Goal: Browse casually

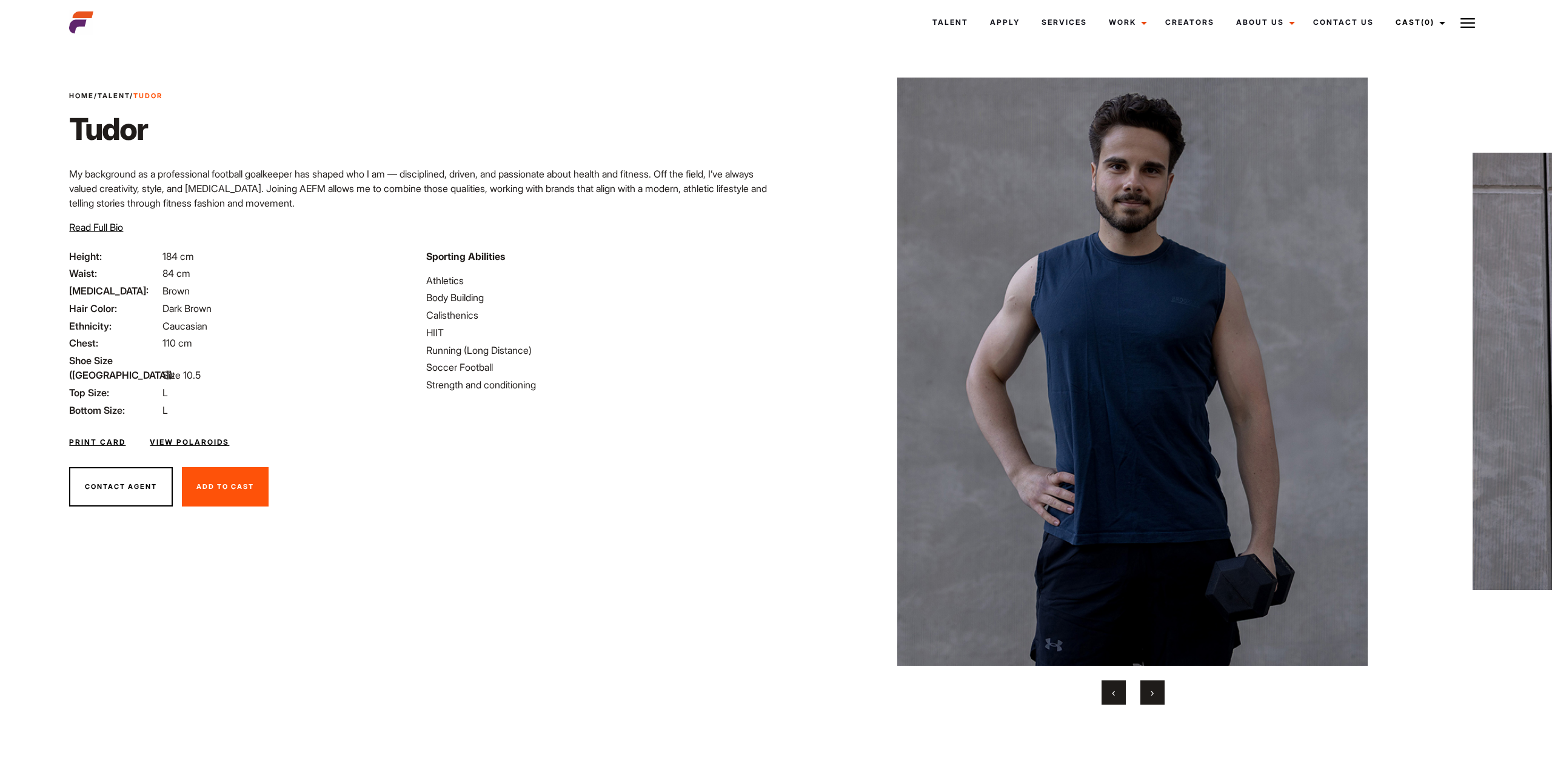
scroll to position [17, 0]
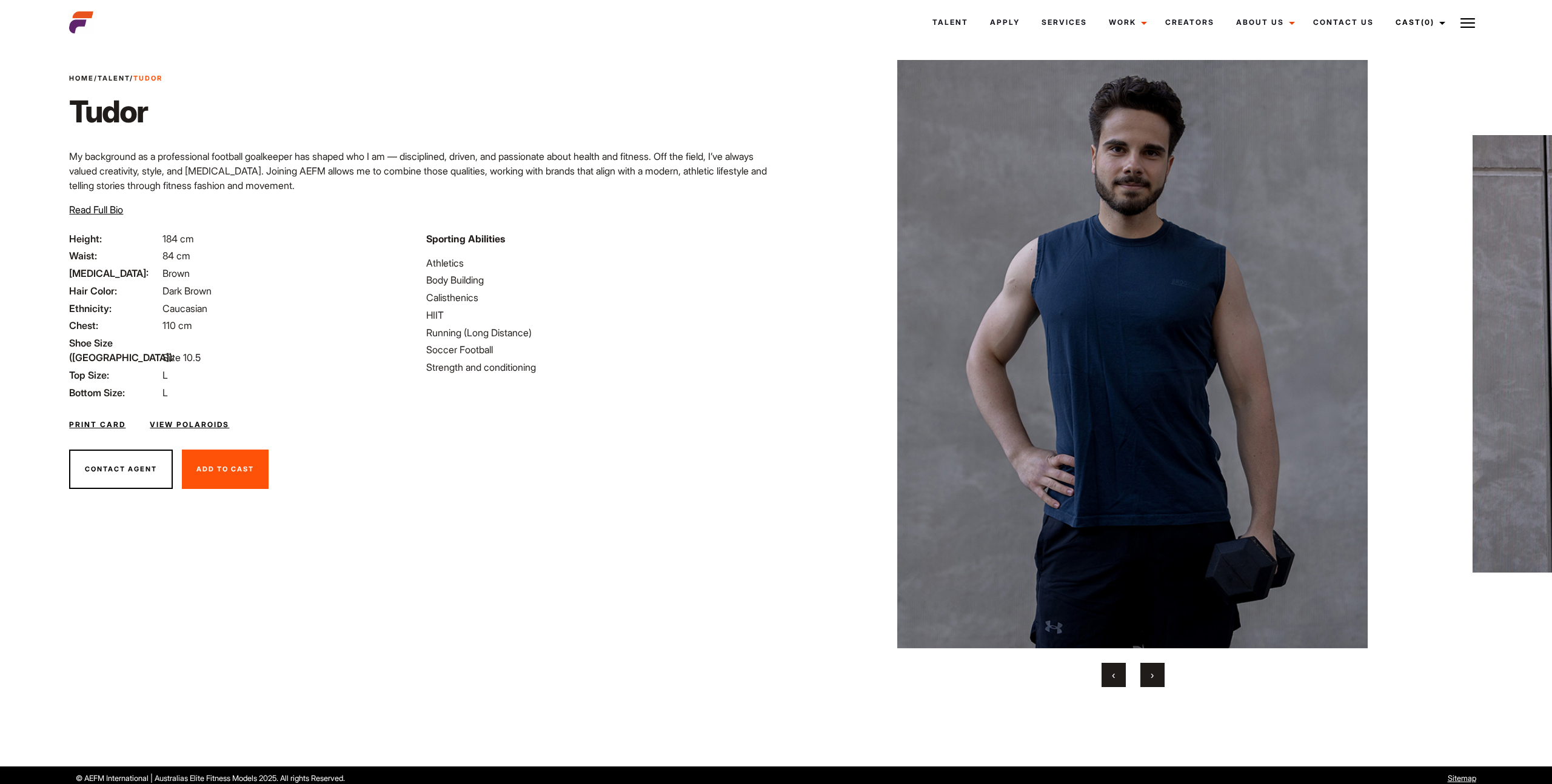
click at [1141, 673] on button "›" at bounding box center [1153, 675] width 24 height 24
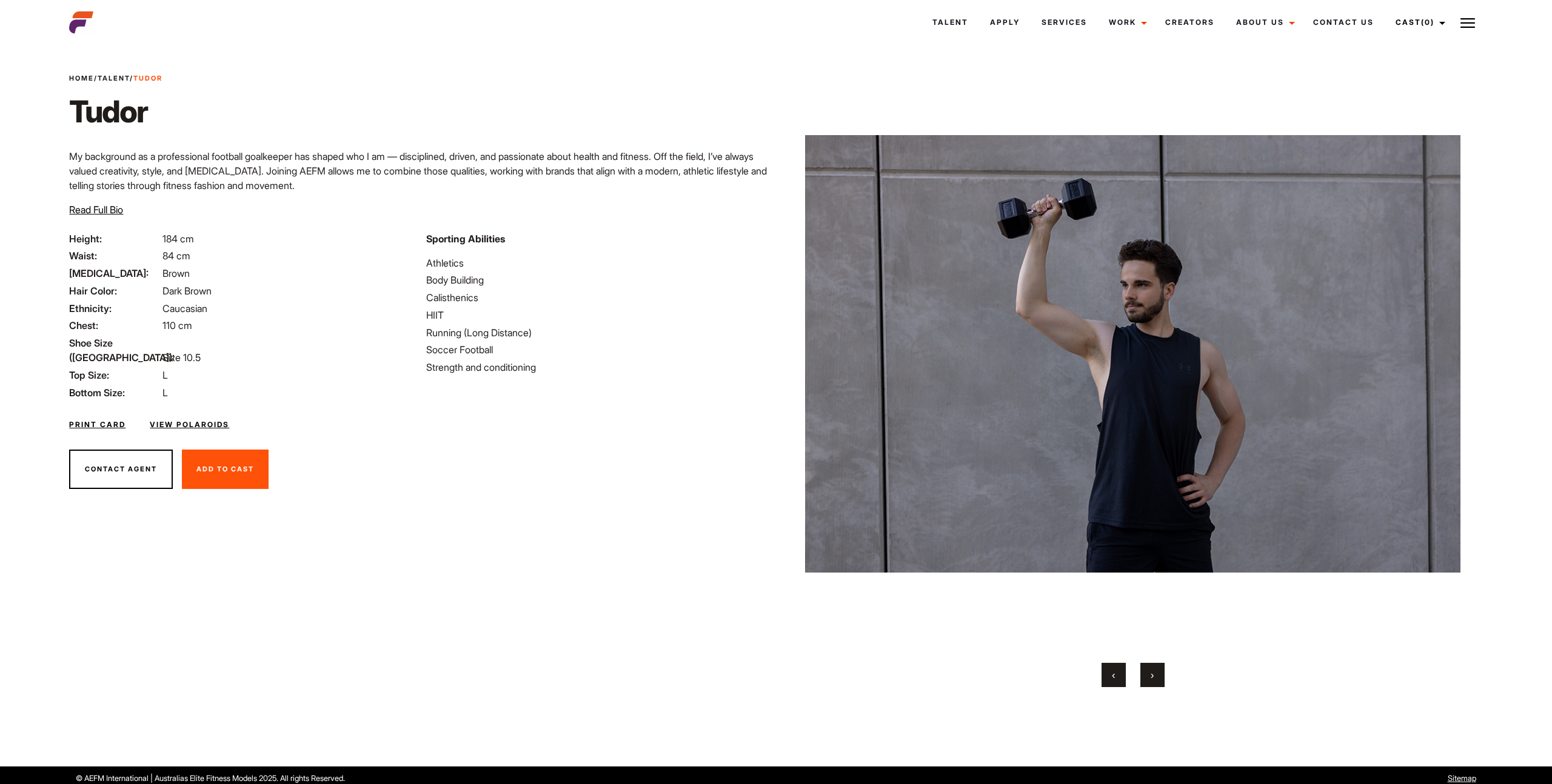
click at [1145, 674] on button "›" at bounding box center [1153, 675] width 24 height 24
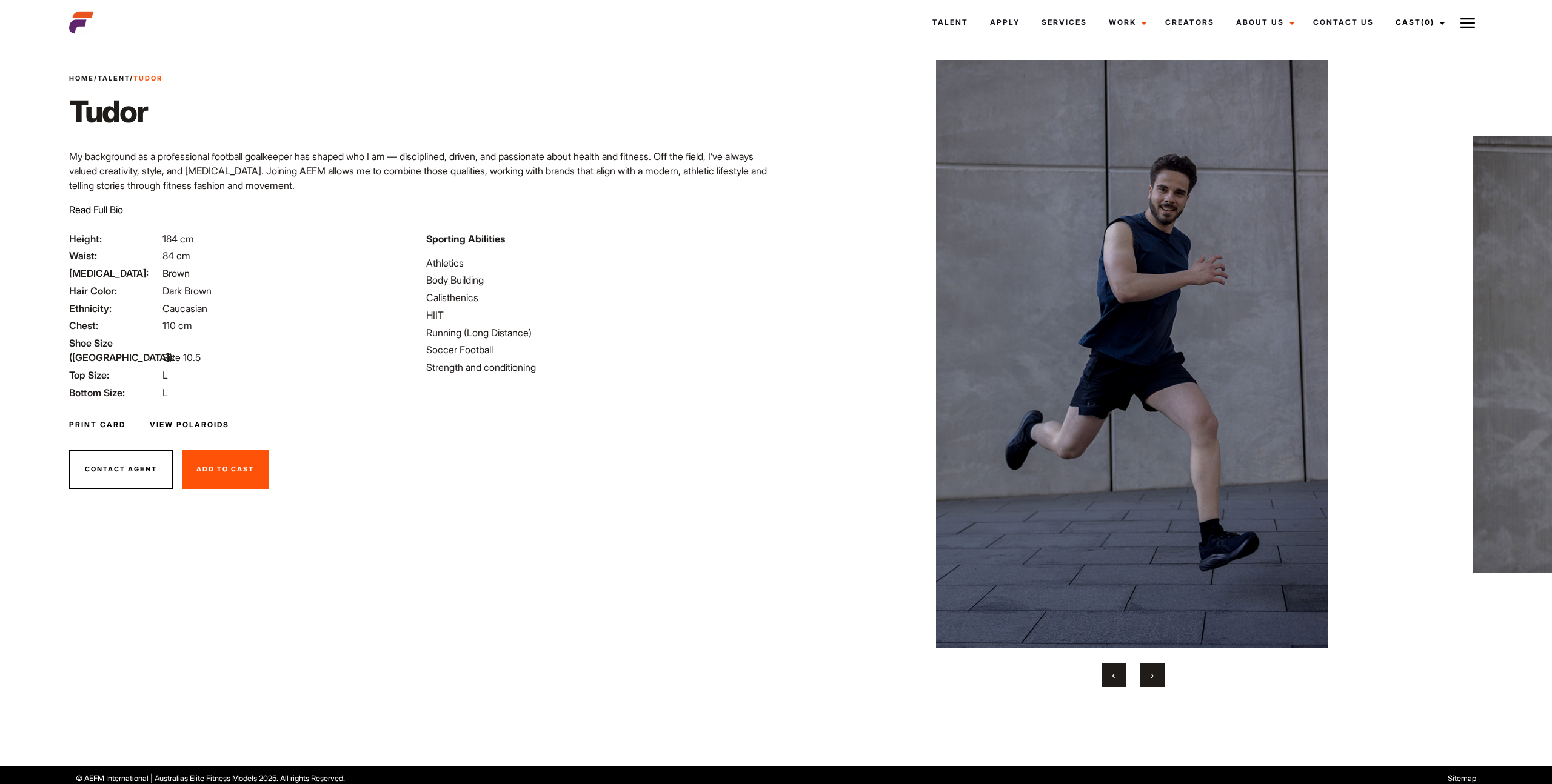
click at [1146, 673] on button "›" at bounding box center [1153, 675] width 24 height 24
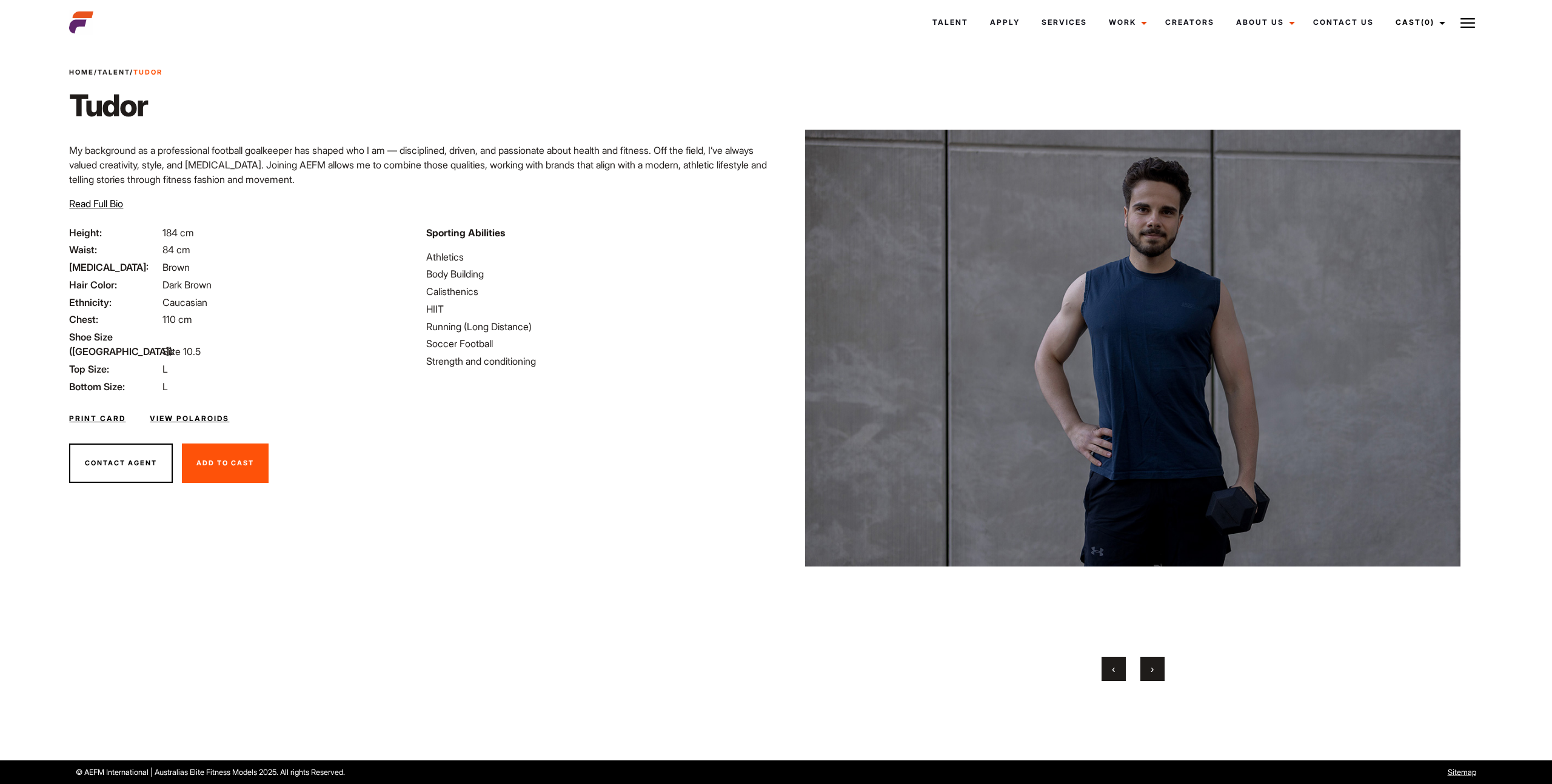
scroll to position [0, 0]
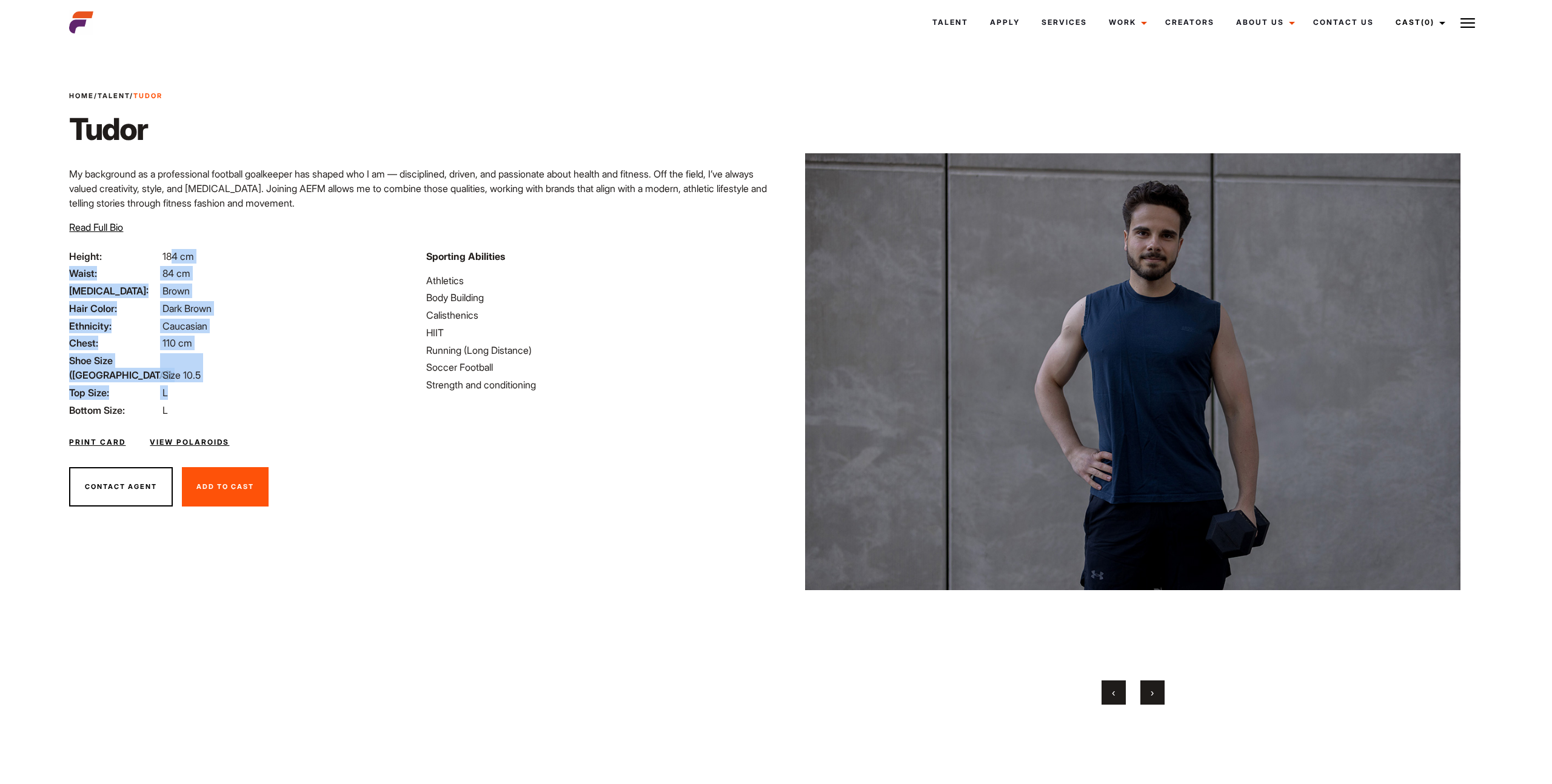
drag, startPoint x: 182, startPoint y: 267, endPoint x: 194, endPoint y: 380, distance: 113.6
click at [194, 380] on ul "Height: 184 cm Waist: 84 cm [MEDICAL_DATA]: Brown Hair Color: Dark Brown Ethnic…" at bounding box center [240, 334] width 343 height 169
click at [84, 23] on img at bounding box center [81, 23] width 24 height 24
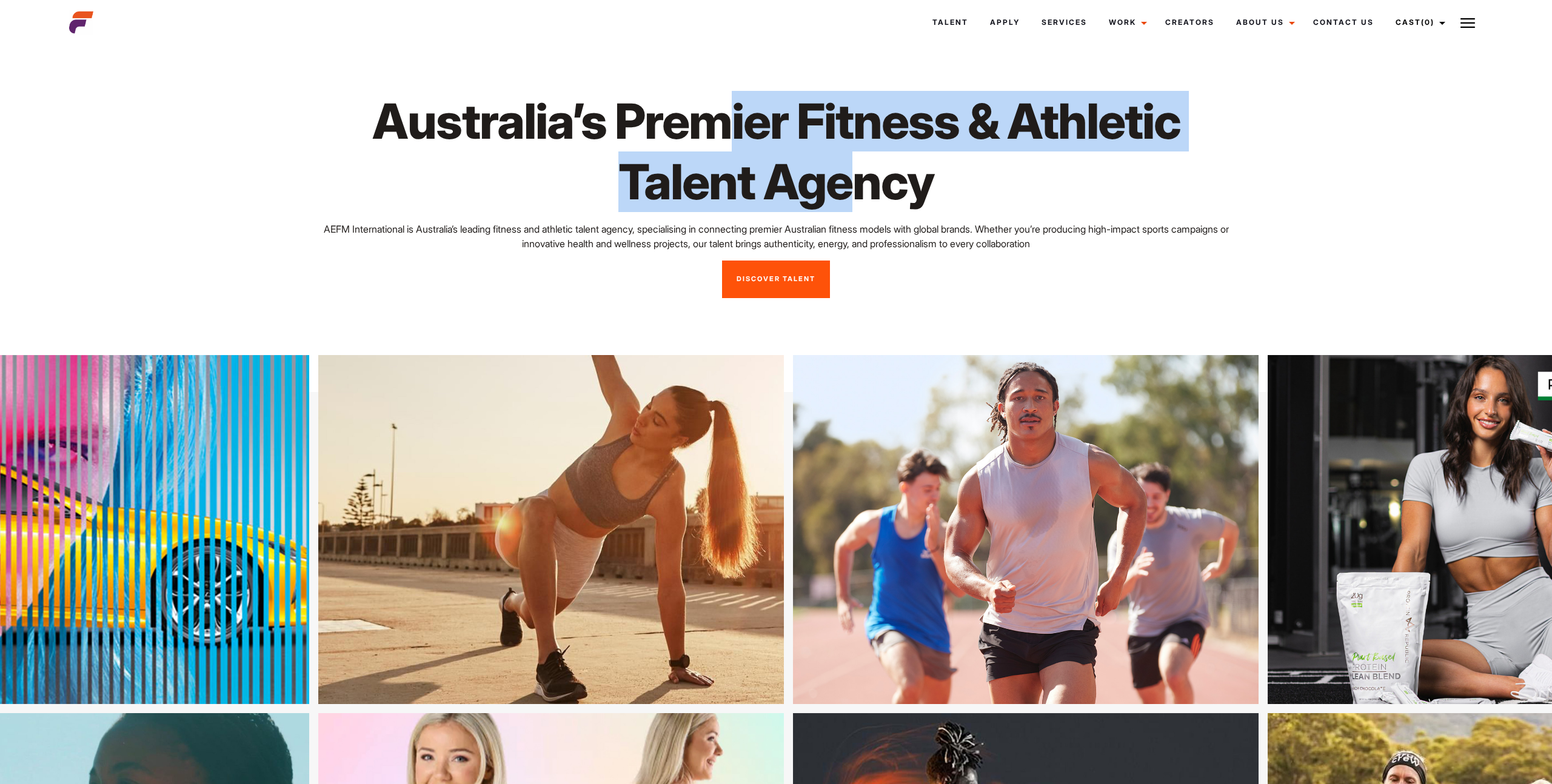
drag, startPoint x: 833, startPoint y: 123, endPoint x: 863, endPoint y: 169, distance: 54.9
click at [851, 169] on h1 "Australia’s Premier Fitness & Athletic Talent Agency" at bounding box center [776, 151] width 937 height 121
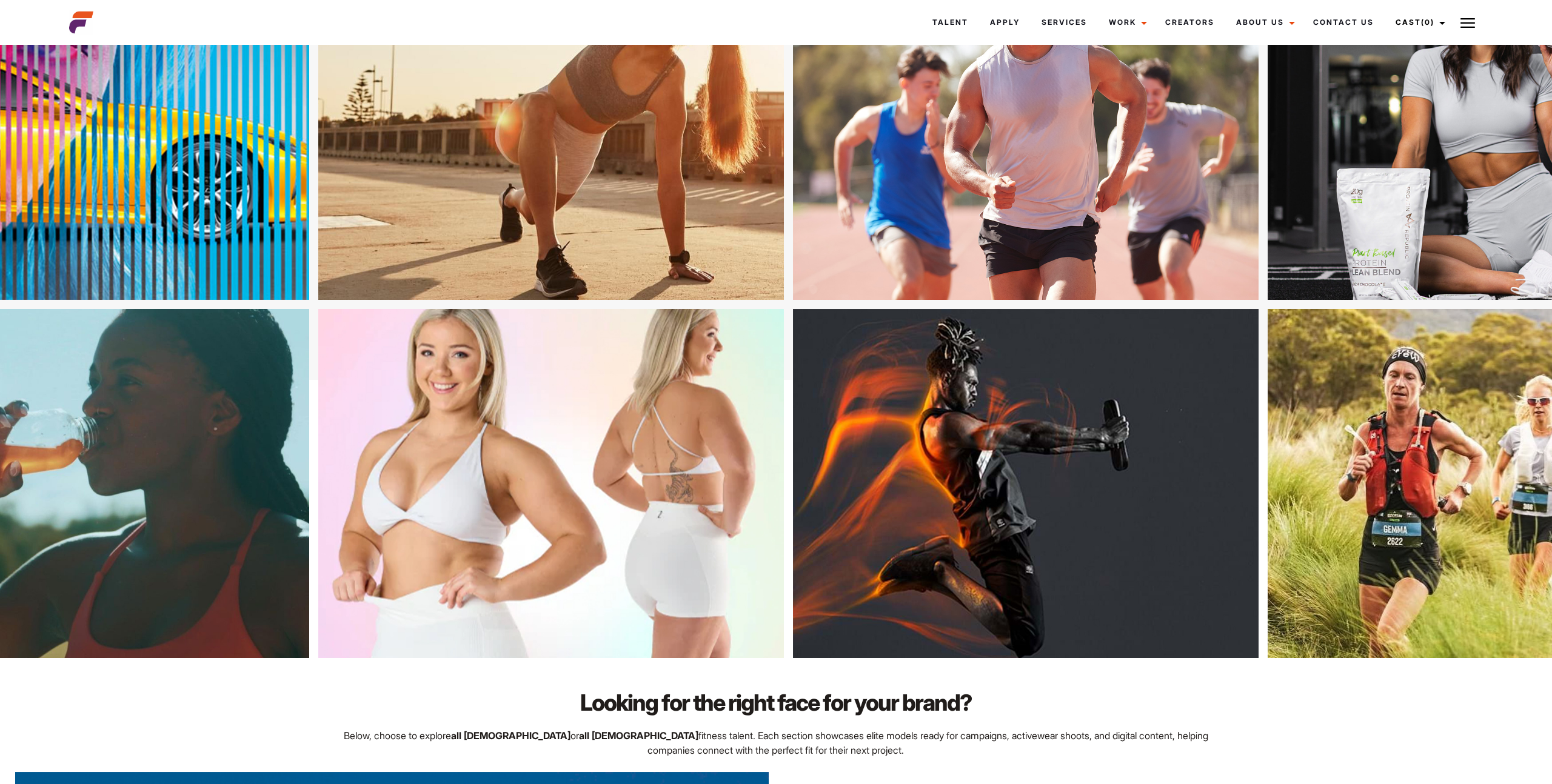
scroll to position [439, 0]
